Goal: Navigation & Orientation: Go to known website

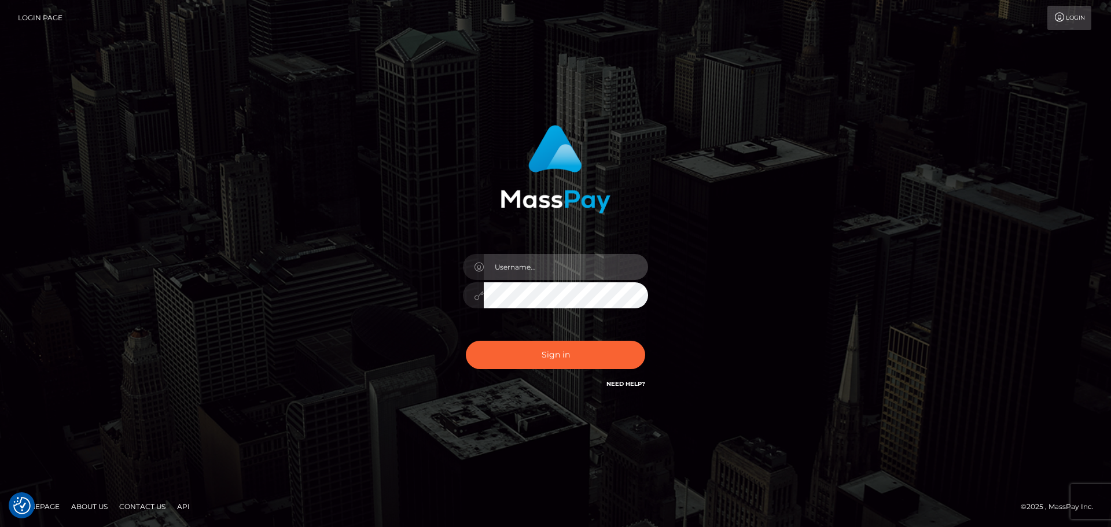
click at [514, 274] on input "text" at bounding box center [566, 267] width 164 height 26
click at [0, 527] on com-1password-button at bounding box center [0, 527] width 0 height 0
type input "dawson.throne"
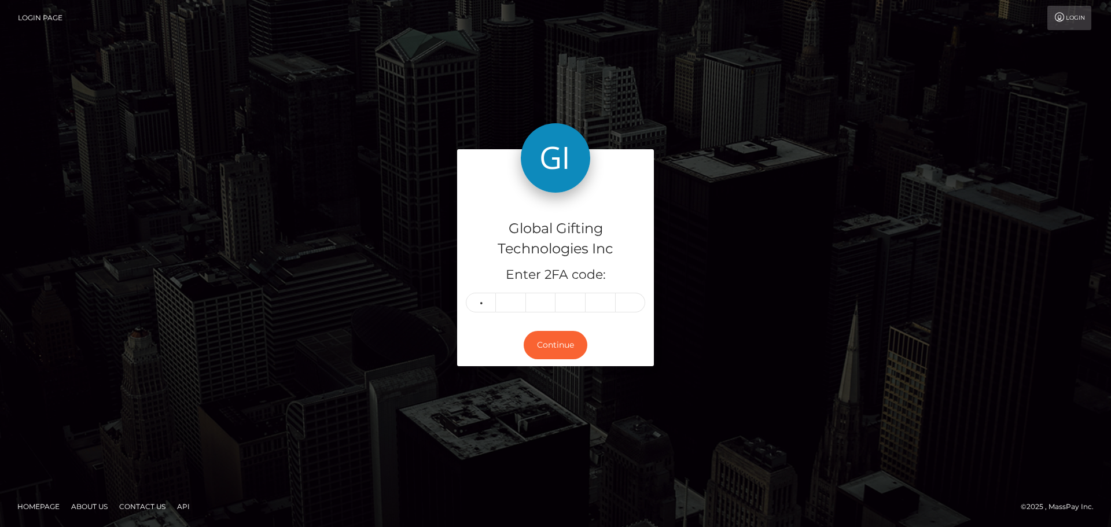
type input "6"
type input "8"
type input "6"
type input "5"
type input "4"
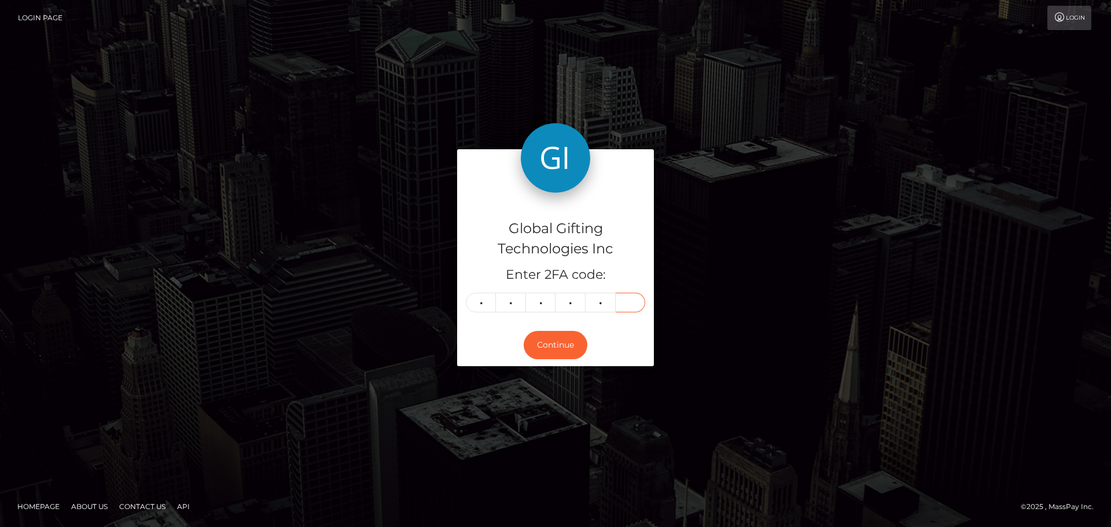
type input "5"
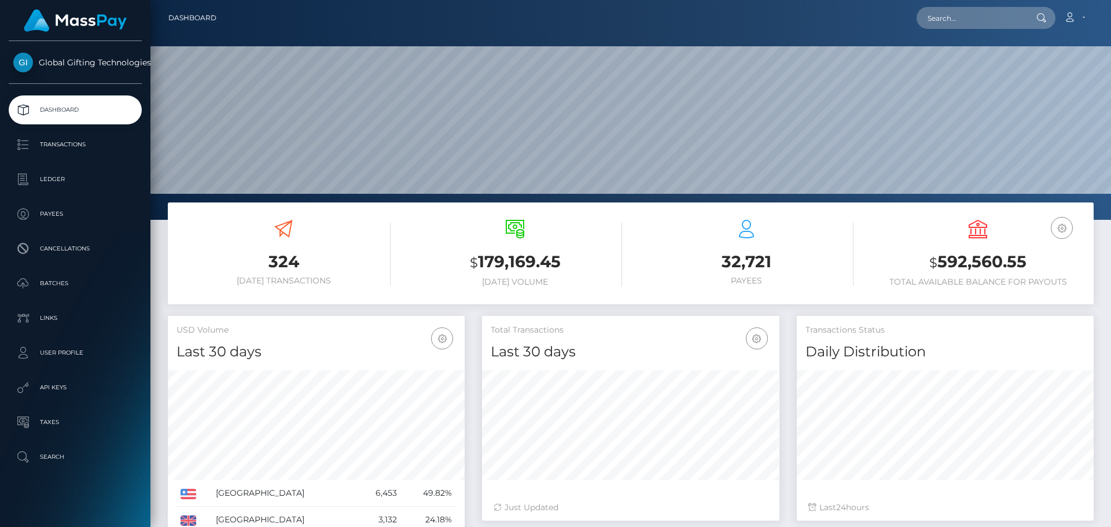
scroll to position [205, 297]
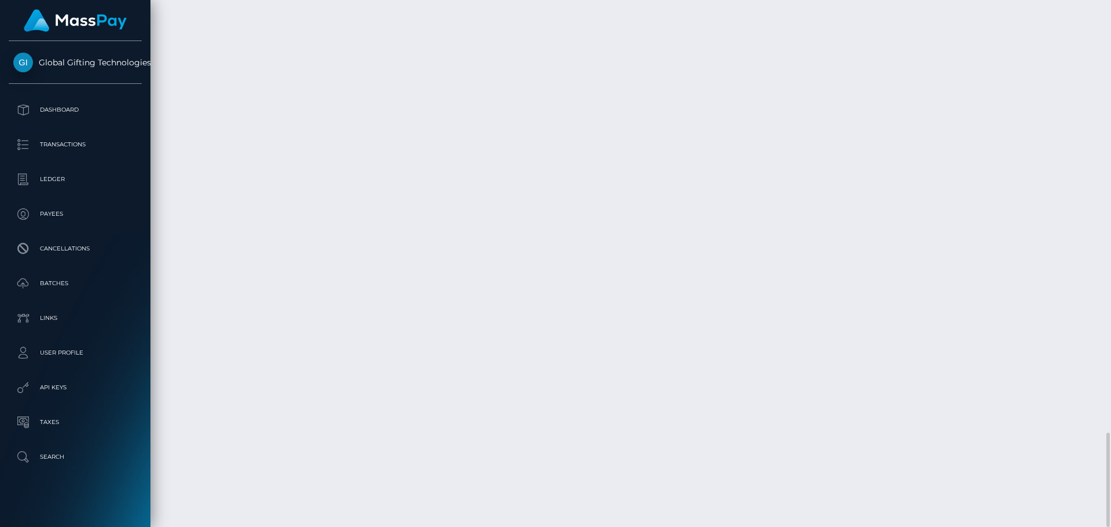
scroll to position [139, 297]
